Goal: Information Seeking & Learning: Learn about a topic

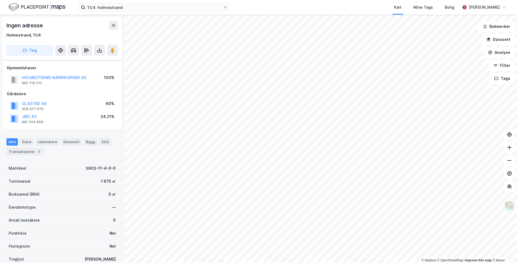
scroll to position [44, 0]
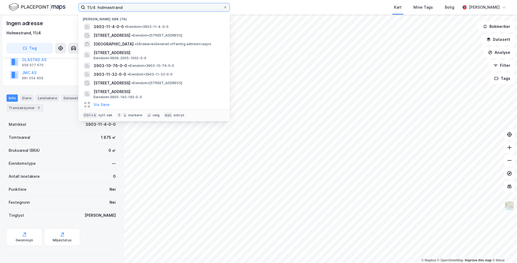
drag, startPoint x: 130, startPoint y: 9, endPoint x: 27, endPoint y: -4, distance: 104.6
click at [27, 0] on html "11/4 holmestrand Nylige søk (74) 3903-11-4-0-0 • Eiendom • 3903-11-4-0-0 [STREE…" at bounding box center [258, 131] width 517 height 263
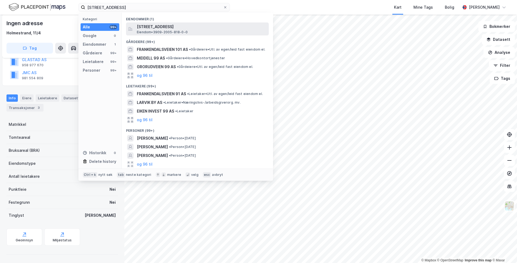
click at [183, 32] on span "Eiendom • 3909-2005-818-0-0" at bounding box center [162, 32] width 51 height 4
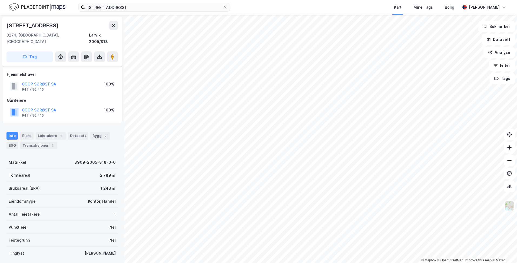
scroll to position [32, 0]
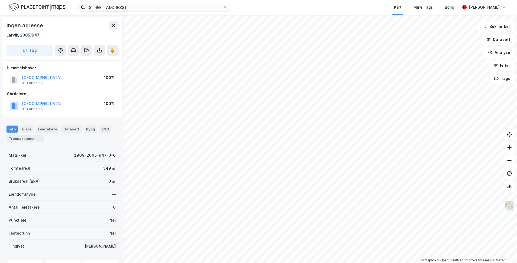
scroll to position [31, 0]
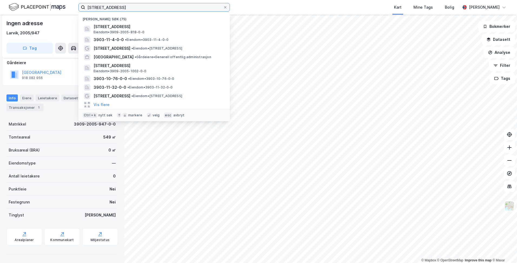
click at [123, 7] on input "[STREET_ADDRESS]" at bounding box center [154, 7] width 138 height 8
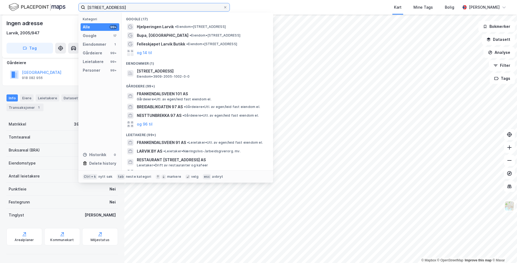
click at [137, 7] on input "[STREET_ADDRESS]" at bounding box center [154, 7] width 138 height 8
click at [146, 8] on input "[STREET_ADDRESS]" at bounding box center [154, 7] width 138 height 8
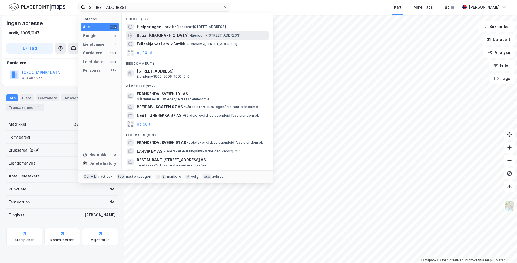
click at [181, 32] on div "Bupa, [GEOGRAPHIC_DATA] • Eiendom • [STREET_ADDRESS]" at bounding box center [202, 35] width 131 height 6
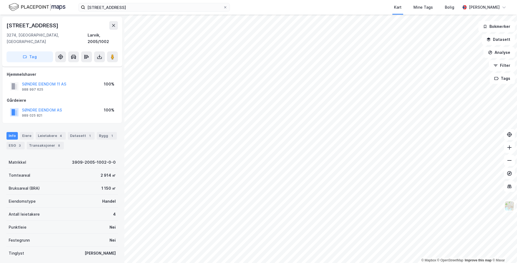
scroll to position [31, 0]
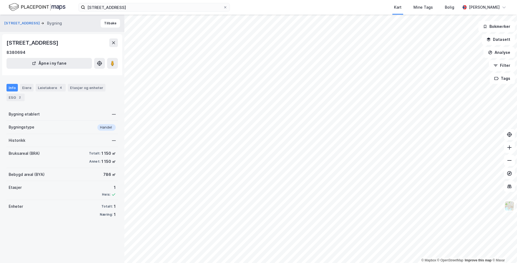
click at [53, 140] on div "Historikk —" at bounding box center [61, 140] width 111 height 13
click at [11, 140] on div "Historikk" at bounding box center [17, 140] width 17 height 6
click at [26, 130] on div "Bygningstype Handel" at bounding box center [61, 126] width 111 height 13
click at [37, 115] on div "Bygning etablert" at bounding box center [24, 114] width 31 height 6
click at [53, 89] on div "Leietakere 4" at bounding box center [51, 88] width 30 height 8
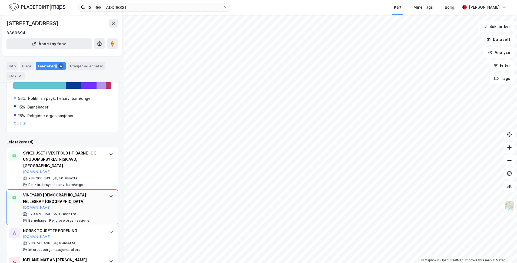
scroll to position [45, 0]
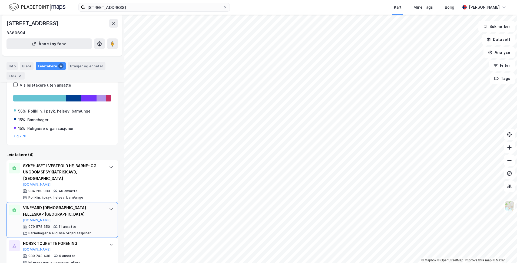
click at [71, 189] on div "40 ansatte" at bounding box center [68, 191] width 19 height 4
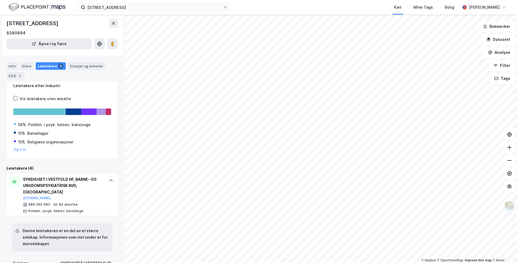
scroll to position [18, 0]
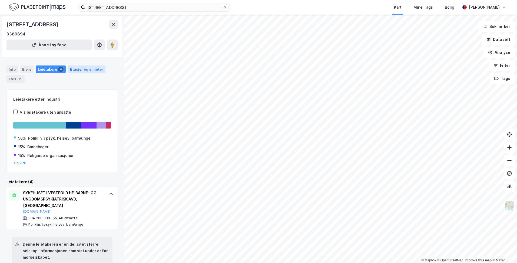
click at [84, 66] on div "Etasjer og enheter" at bounding box center [87, 69] width 38 height 8
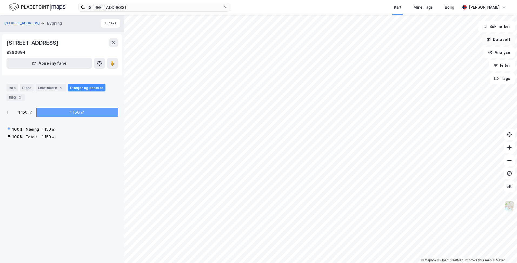
click at [500, 39] on button "Datasett" at bounding box center [497, 39] width 33 height 11
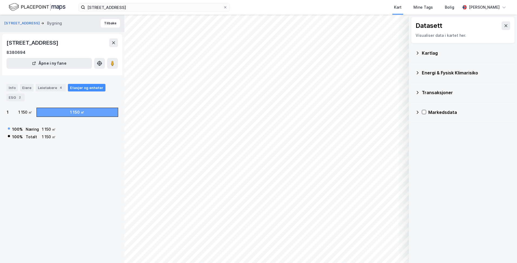
click at [424, 56] on div "Kartlag" at bounding box center [462, 52] width 95 height 13
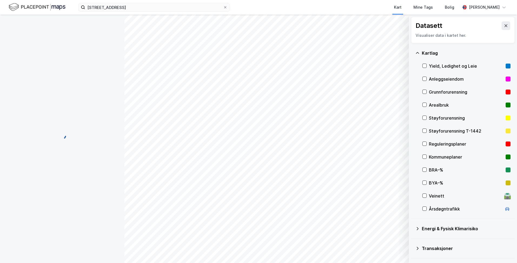
scroll to position [18, 0]
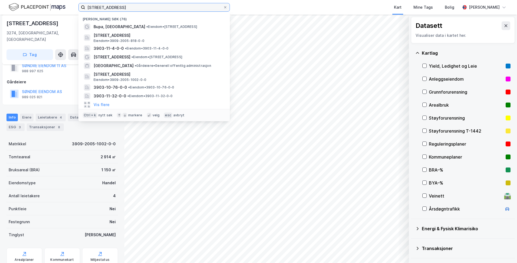
drag, startPoint x: 172, startPoint y: 9, endPoint x: -1, endPoint y: 21, distance: 173.4
click at [0, 21] on html "[STREET_ADDRESS], [PERSON_NAME] søk (76) [GEOGRAPHIC_DATA], [GEOGRAPHIC_DATA] •…" at bounding box center [258, 131] width 517 height 263
paste input "2005/1002"
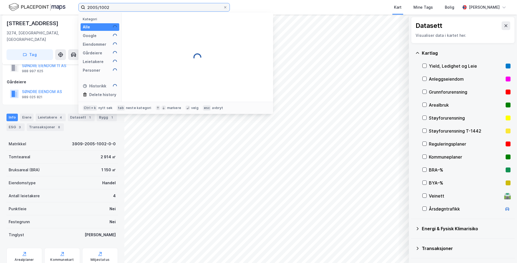
type input "2005/1002"
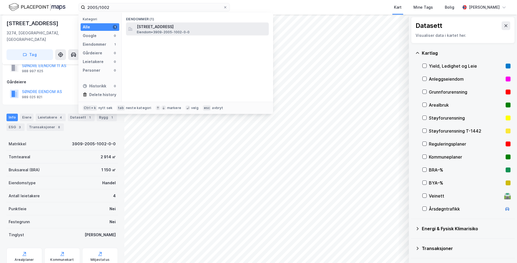
click at [165, 29] on span "[STREET_ADDRESS]" at bounding box center [202, 27] width 130 height 6
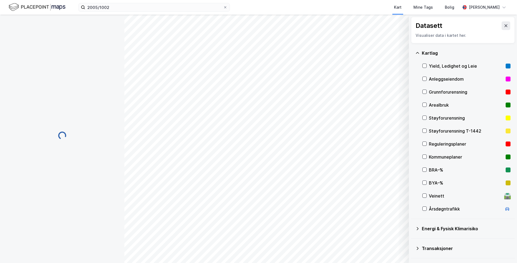
scroll to position [18, 0]
